Goal: Find specific page/section: Find specific page/section

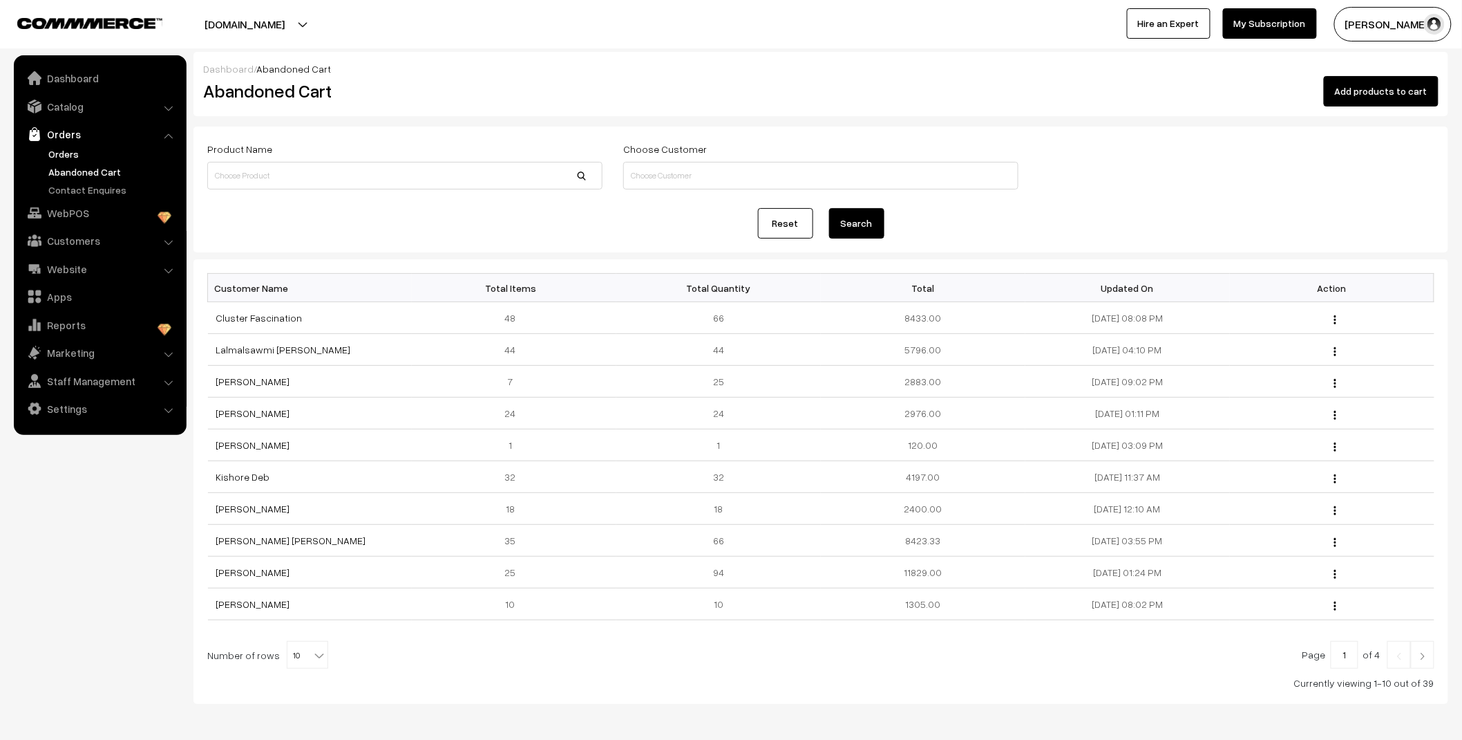
click at [70, 149] on link "Orders" at bounding box center [113, 154] width 137 height 15
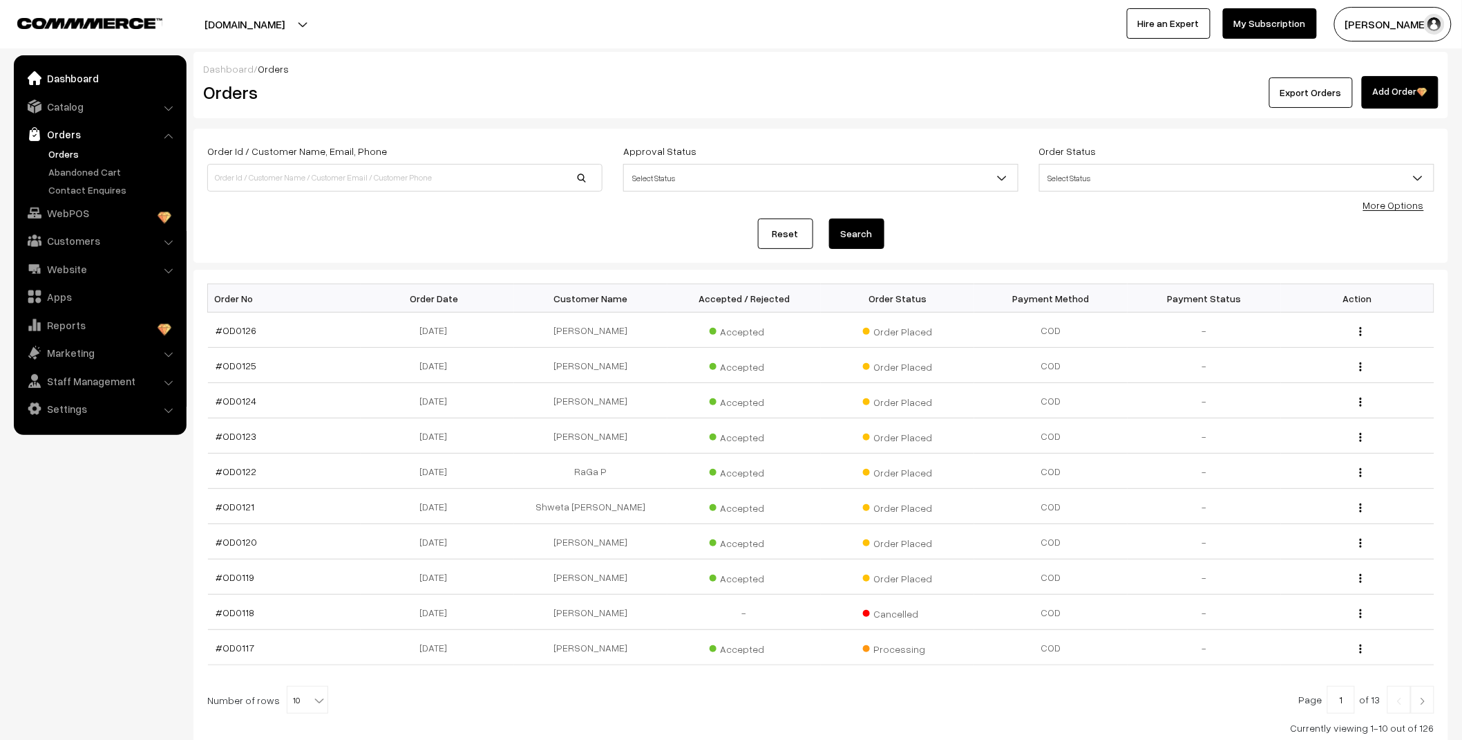
click at [72, 71] on link "Dashboard" at bounding box center [99, 78] width 164 height 25
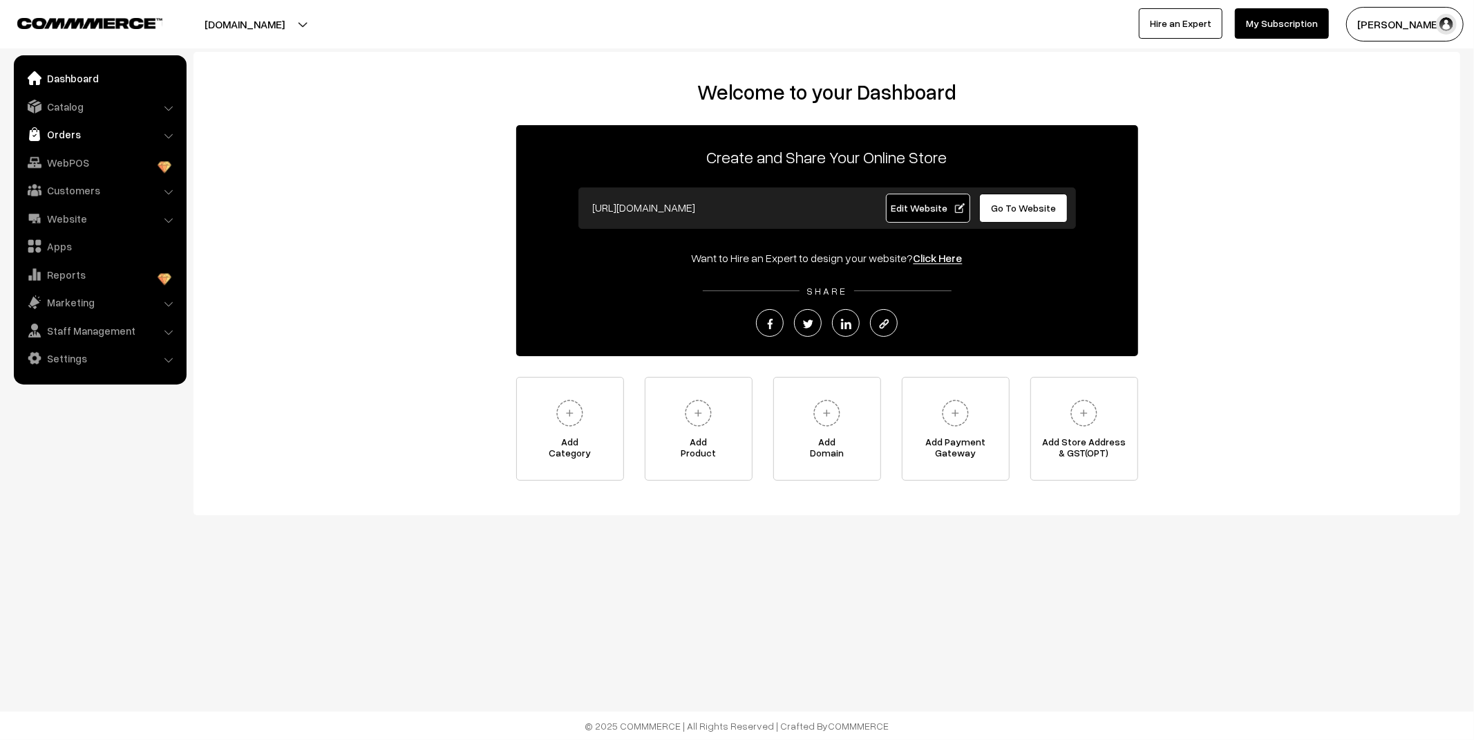
click at [67, 136] on link "Orders" at bounding box center [99, 134] width 164 height 25
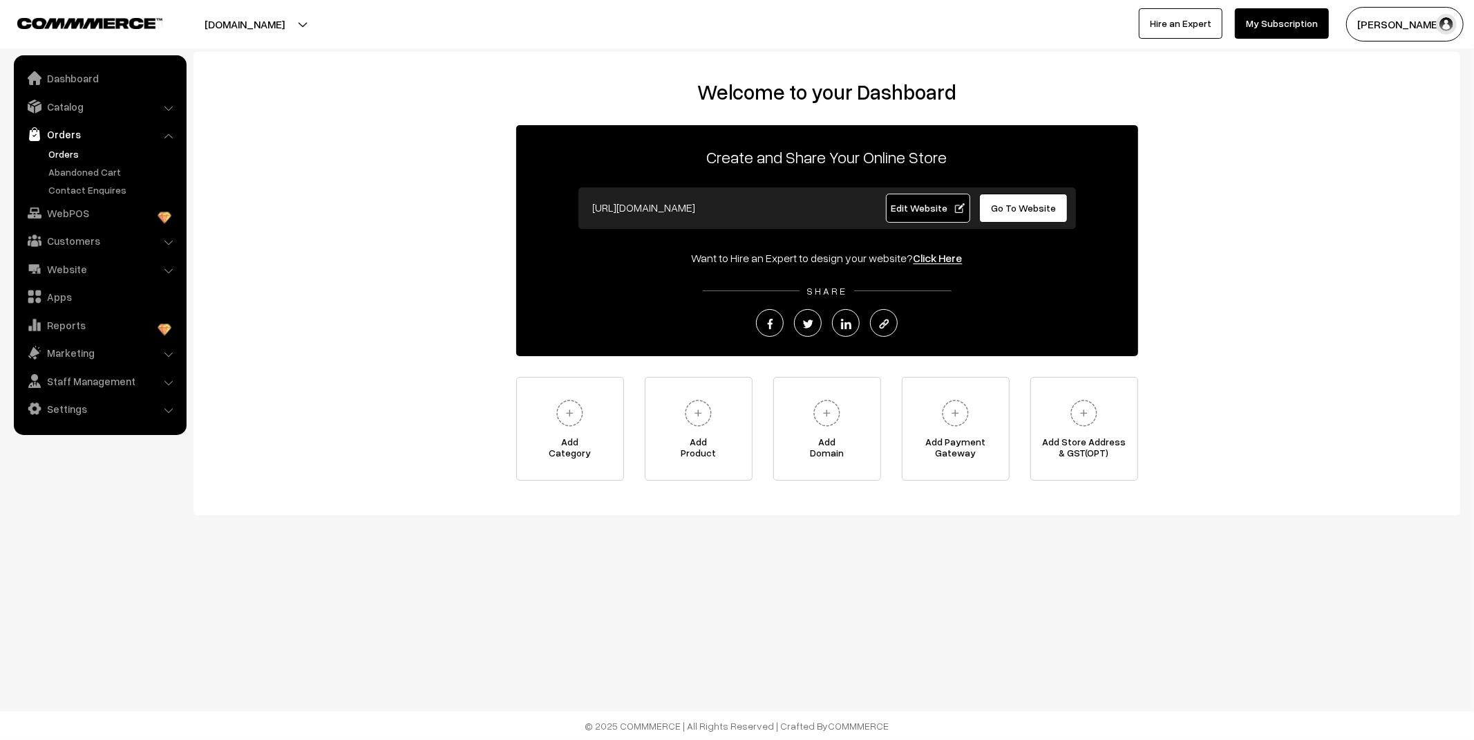
click at [66, 153] on link "Orders" at bounding box center [113, 154] width 137 height 15
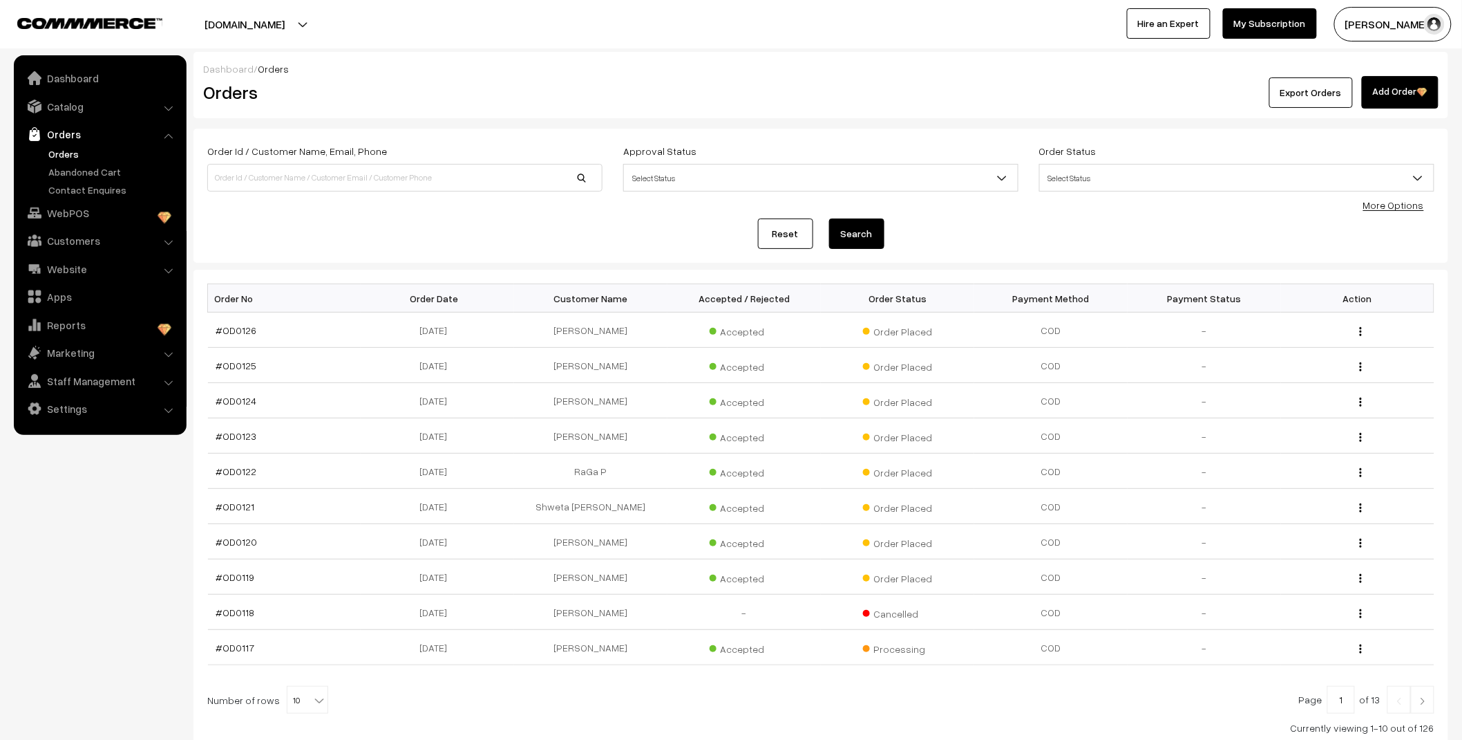
click at [84, 171] on link "Abandoned Cart" at bounding box center [113, 171] width 137 height 15
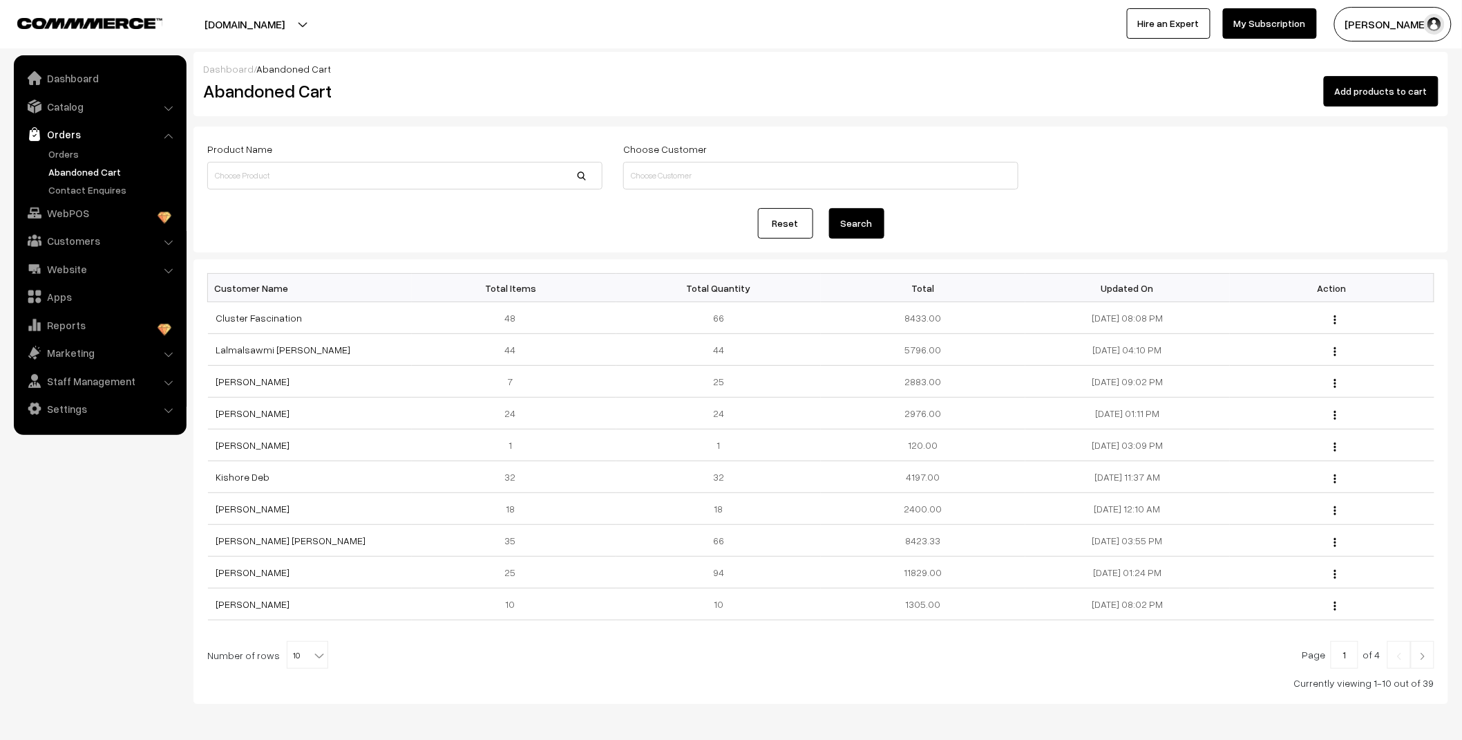
click at [66, 153] on link "Orders" at bounding box center [113, 154] width 137 height 15
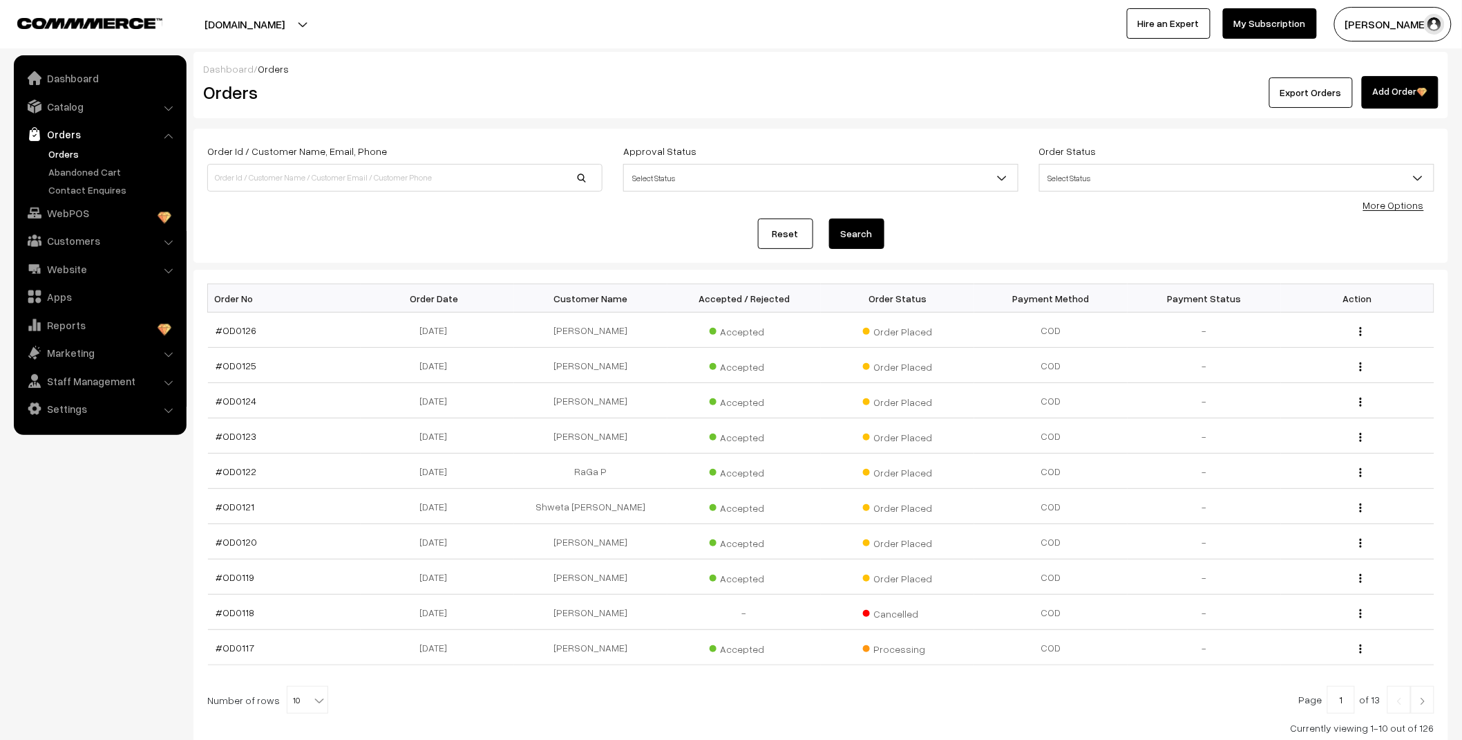
click at [73, 149] on link "Orders" at bounding box center [113, 154] width 137 height 15
click at [93, 169] on link "Abandoned Cart" at bounding box center [113, 171] width 137 height 15
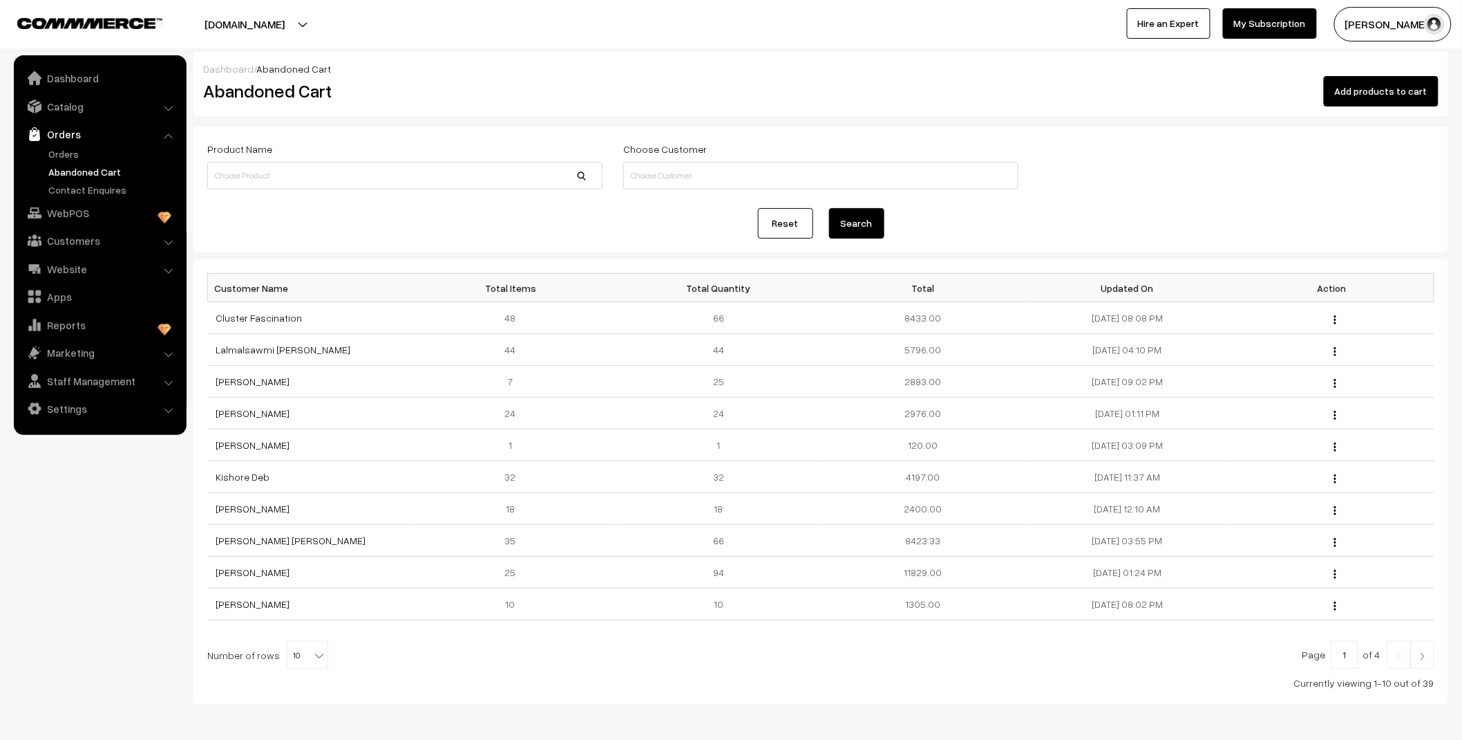
click at [56, 149] on link "Orders" at bounding box center [113, 154] width 137 height 15
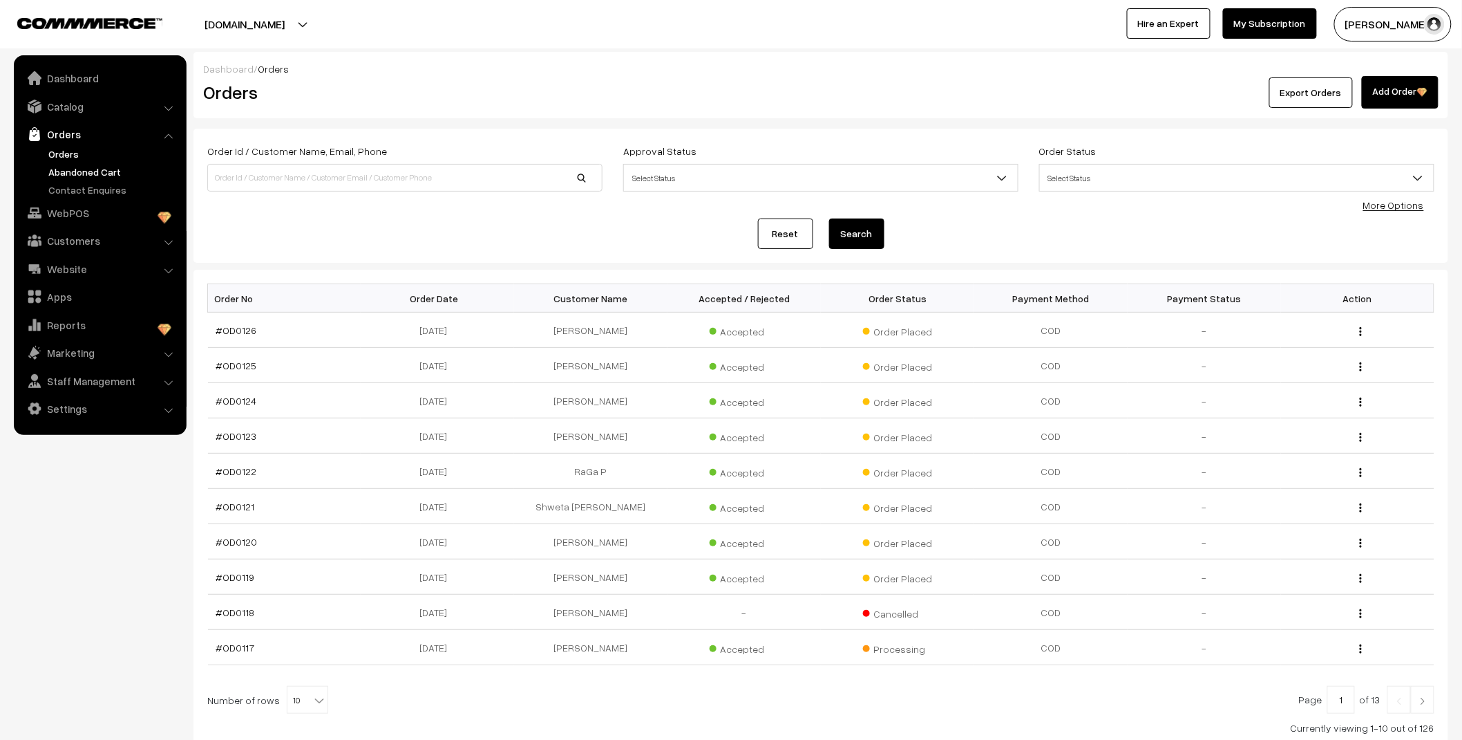
click at [75, 166] on link "Abandoned Cart" at bounding box center [113, 171] width 137 height 15
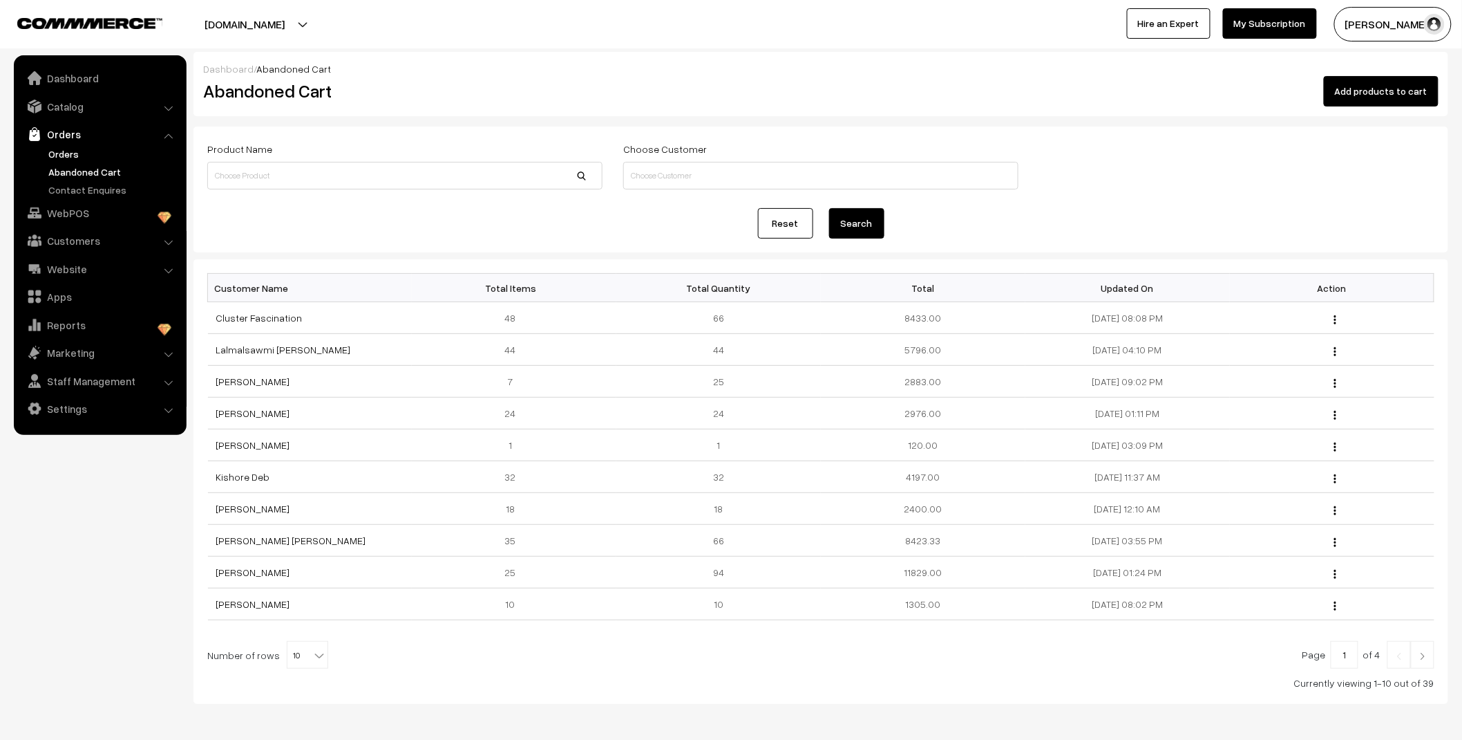
click at [72, 155] on link "Orders" at bounding box center [113, 154] width 137 height 15
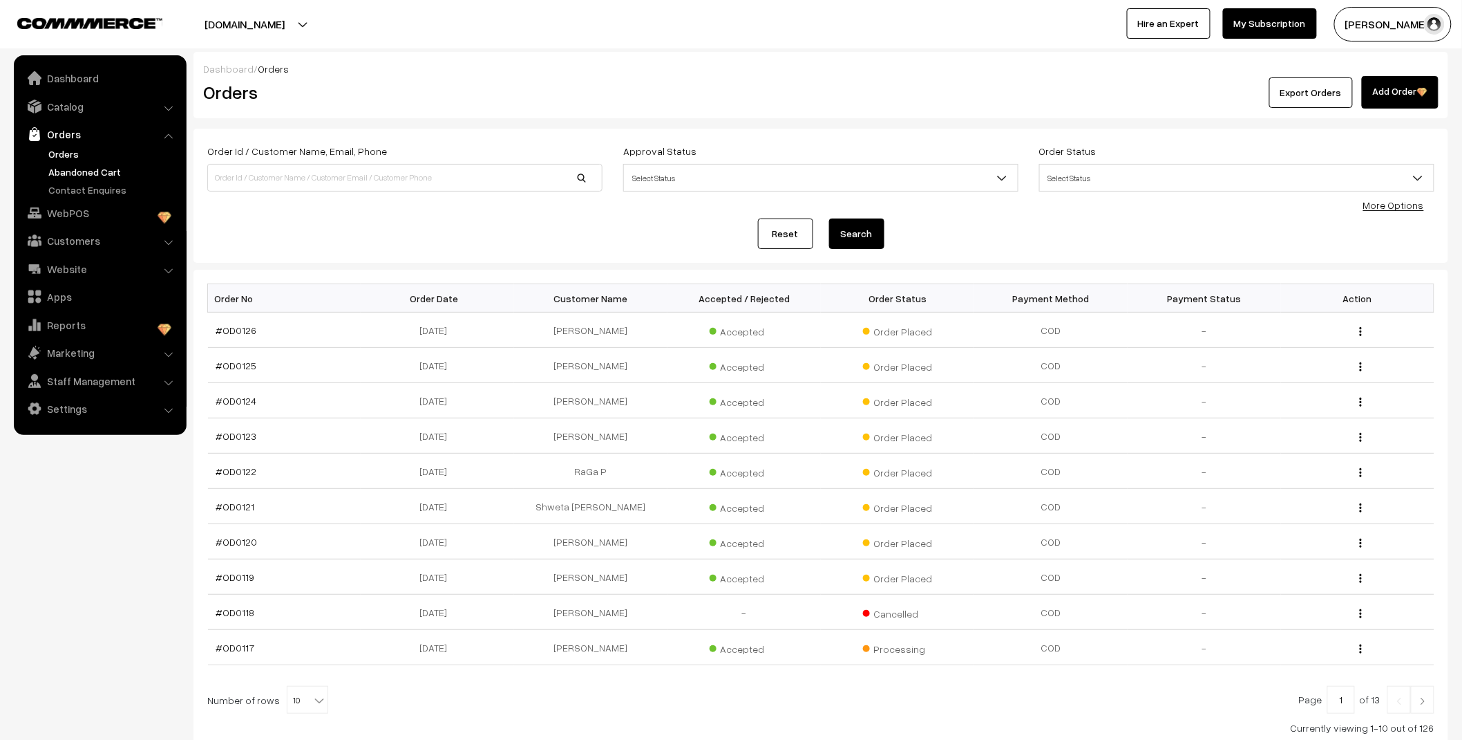
click at [85, 170] on link "Abandoned Cart" at bounding box center [113, 171] width 137 height 15
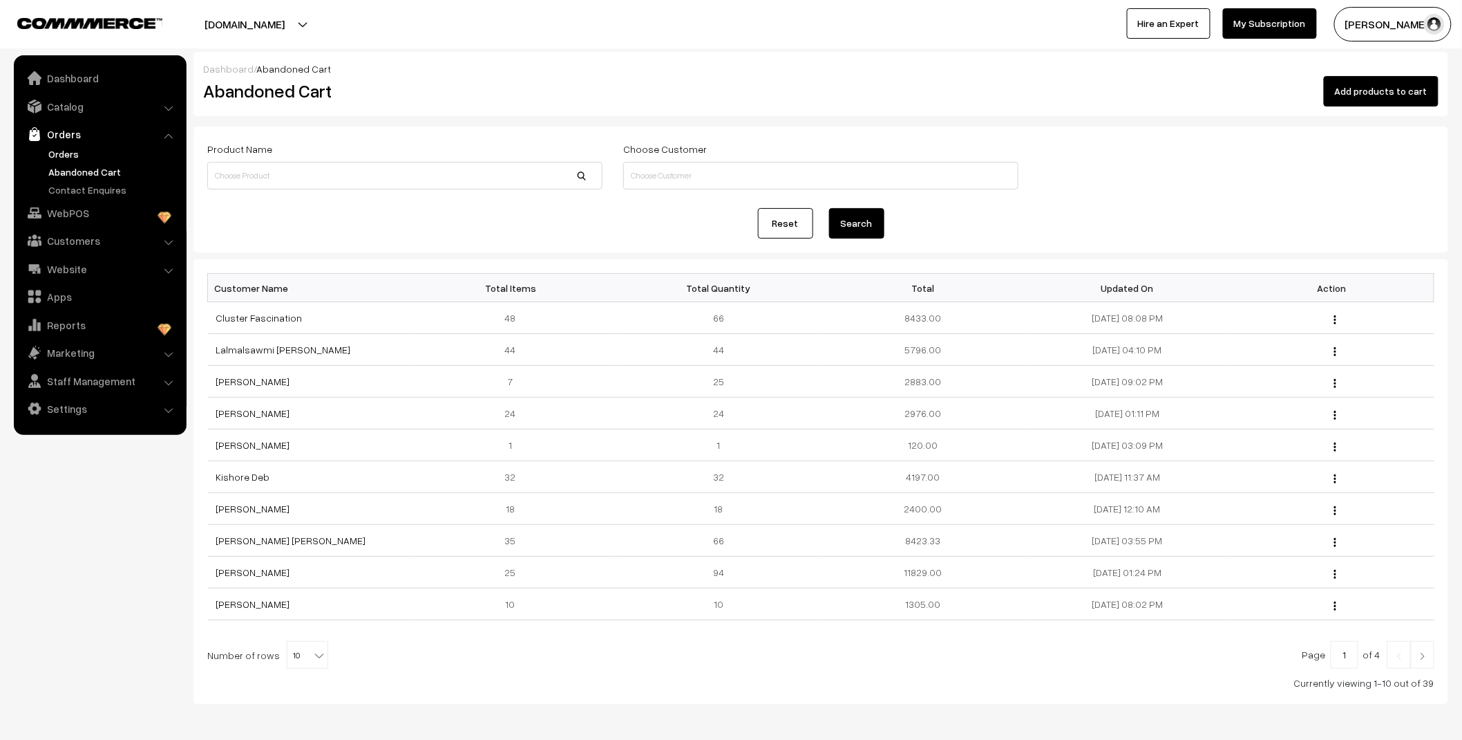
click at [57, 150] on link "Orders" at bounding box center [113, 154] width 137 height 15
